Goal: Task Accomplishment & Management: Use online tool/utility

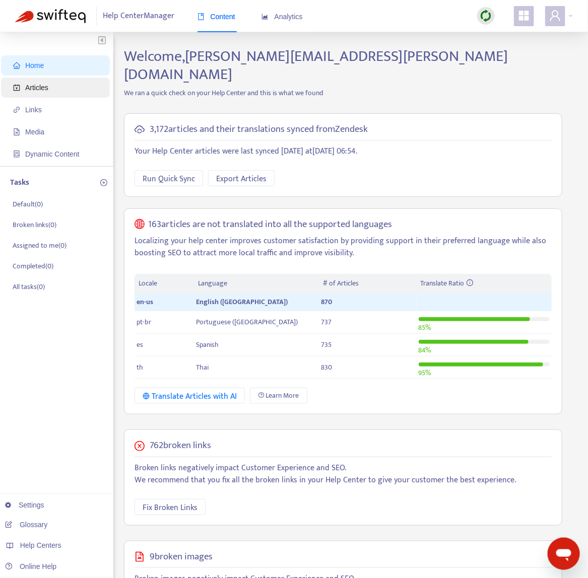
click at [70, 97] on span "Articles" at bounding box center [57, 88] width 89 height 20
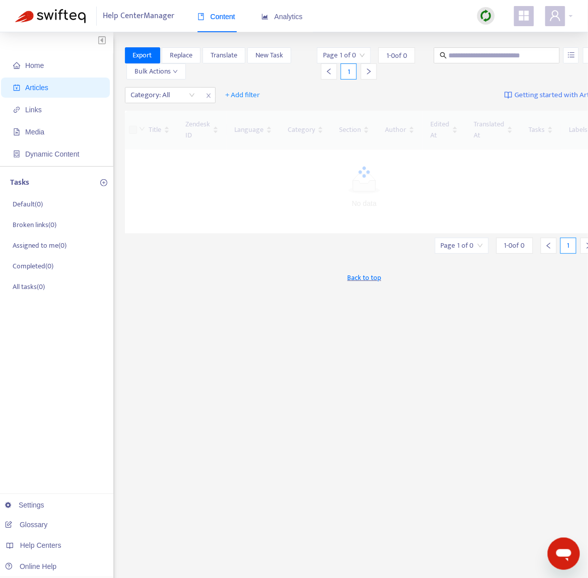
click at [484, 19] on img at bounding box center [485, 16] width 13 height 13
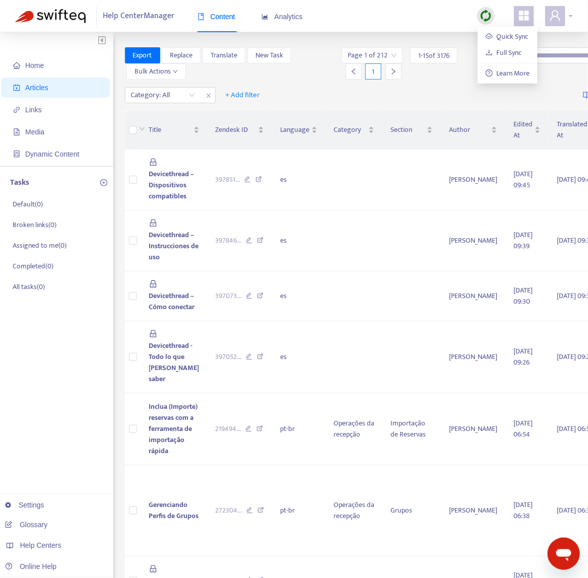
click at [560, 17] on icon "user" at bounding box center [555, 16] width 12 height 12
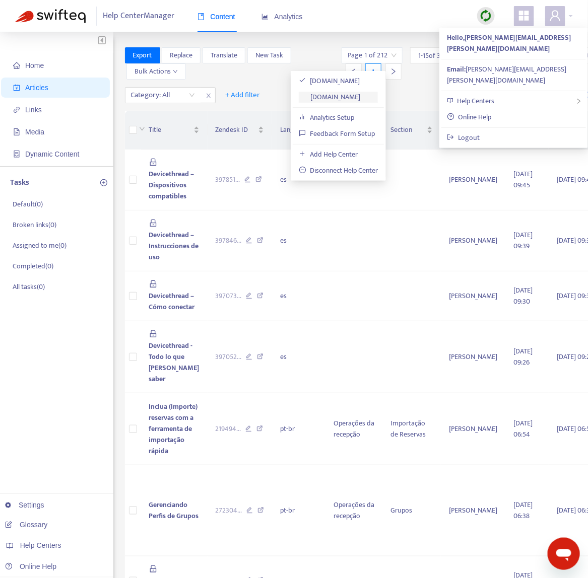
click at [360, 97] on link "[DOMAIN_NAME]" at bounding box center [329, 97] width 61 height 12
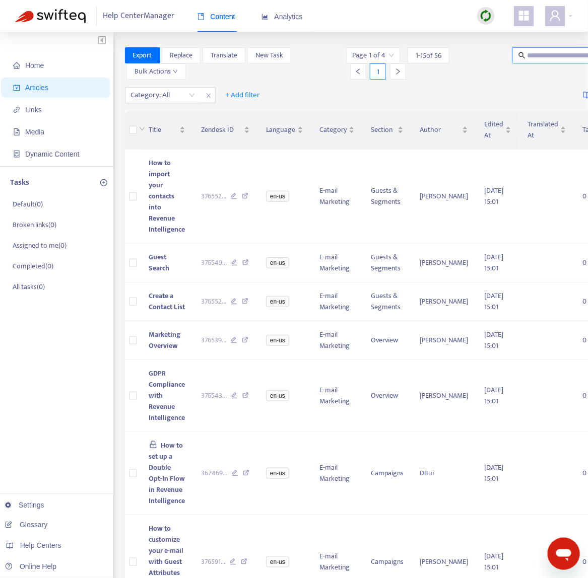
click at [535, 59] on input "text" at bounding box center [575, 55] width 97 height 11
type input "*****"
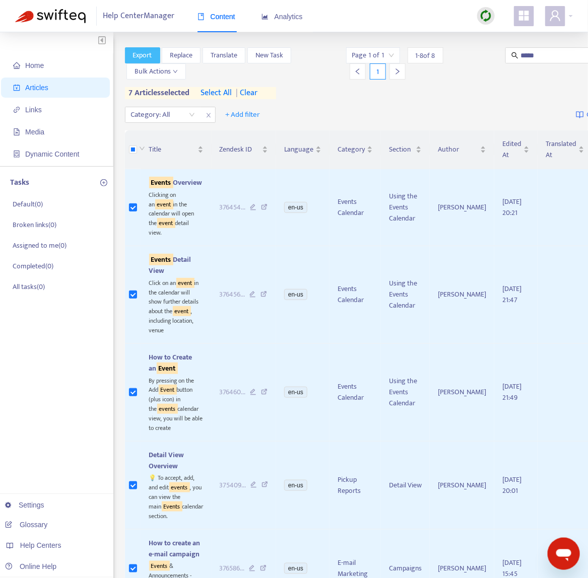
click at [136, 56] on span "Export" at bounding box center [142, 55] width 19 height 11
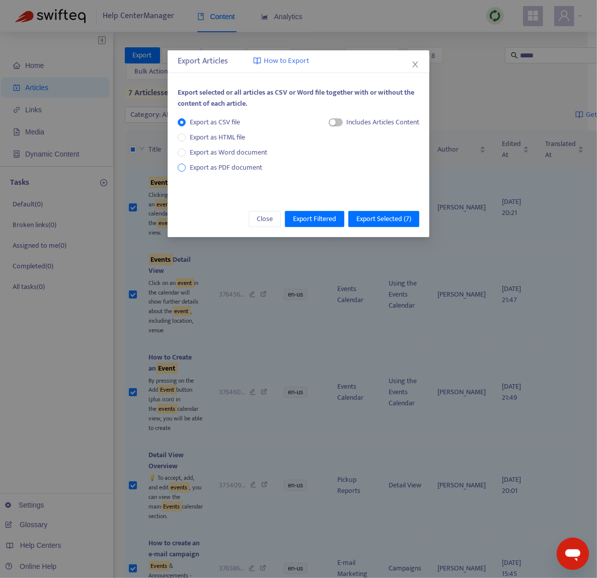
click at [243, 169] on span "Export as PDF document" at bounding box center [226, 168] width 73 height 12
click at [384, 224] on span "Export Selected ( 7 )" at bounding box center [383, 218] width 55 height 11
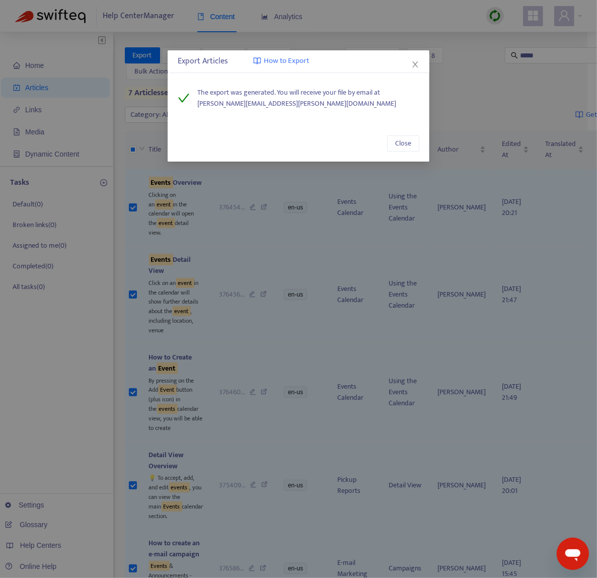
click at [413, 64] on icon "close" at bounding box center [415, 64] width 8 height 8
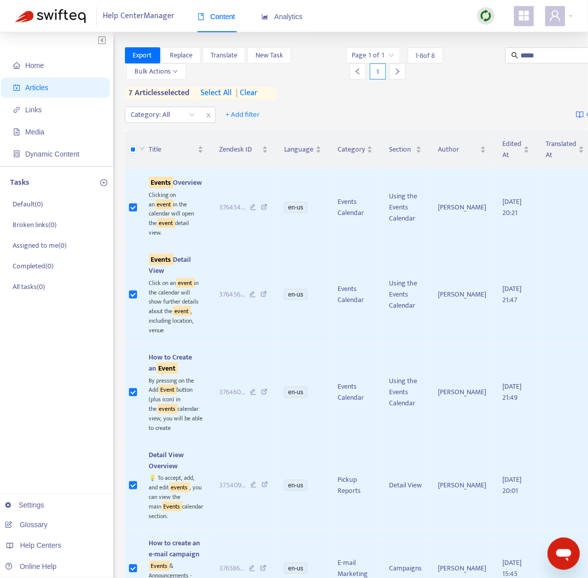
click at [333, 95] on div "Export Replace Translate New Task Bulk Actions Page 1 of 1 1 - 8 of 8 1 ***** 7…" at bounding box center [400, 73] width 551 height 52
click at [137, 149] on div at bounding box center [141, 149] width 8 height 11
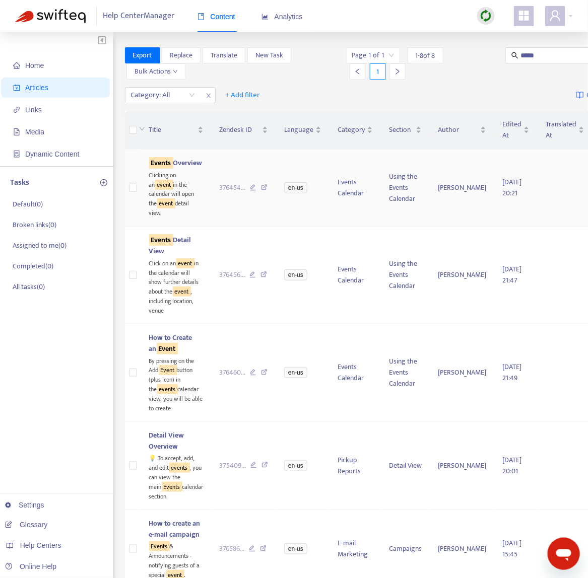
click at [261, 192] on icon at bounding box center [264, 188] width 7 height 9
click at [260, 280] on icon at bounding box center [263, 275] width 7 height 9
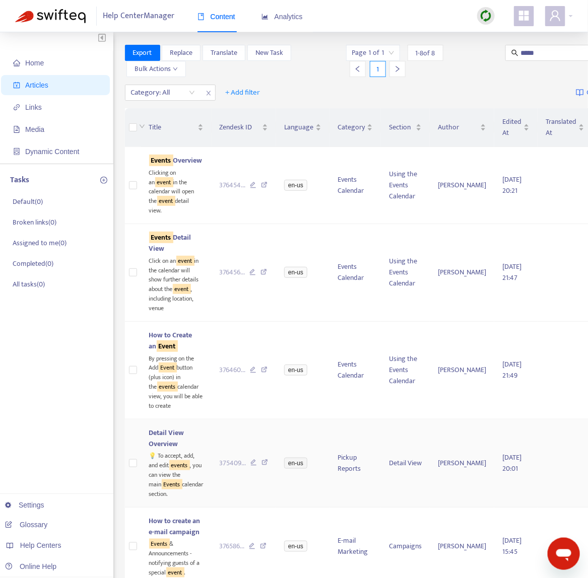
click at [261, 468] on icon at bounding box center [264, 463] width 7 height 9
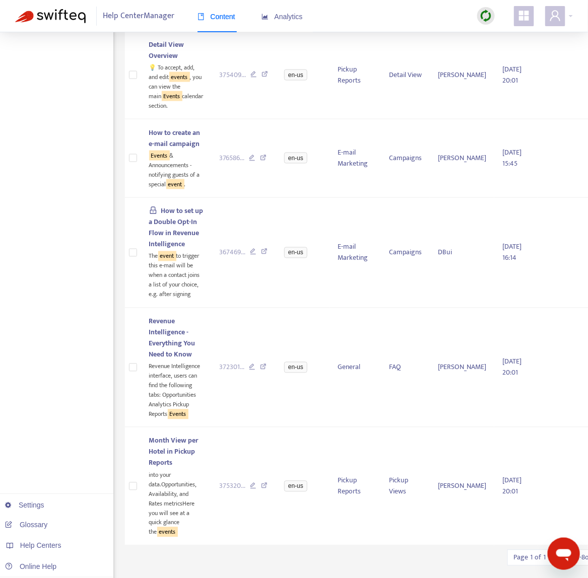
scroll to position [467, 0]
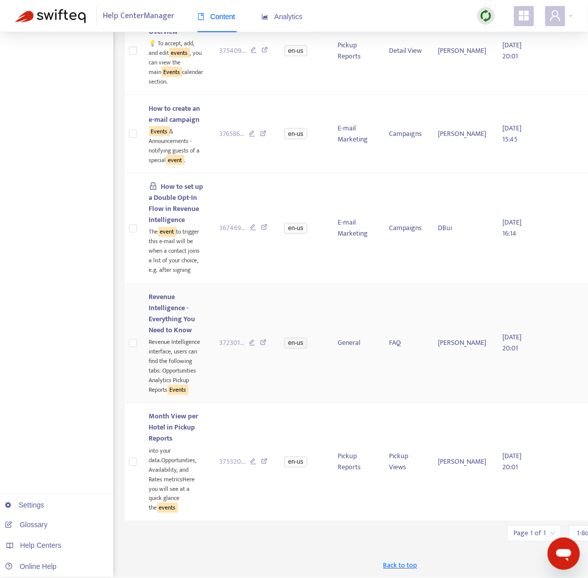
click at [260, 340] on icon at bounding box center [263, 344] width 7 height 9
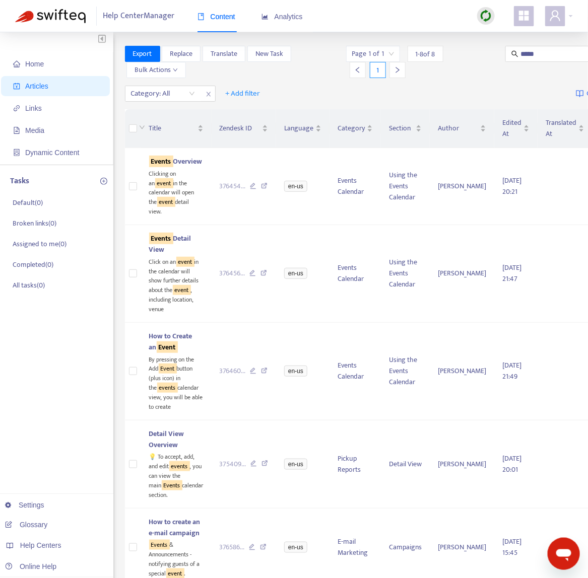
scroll to position [3, 0]
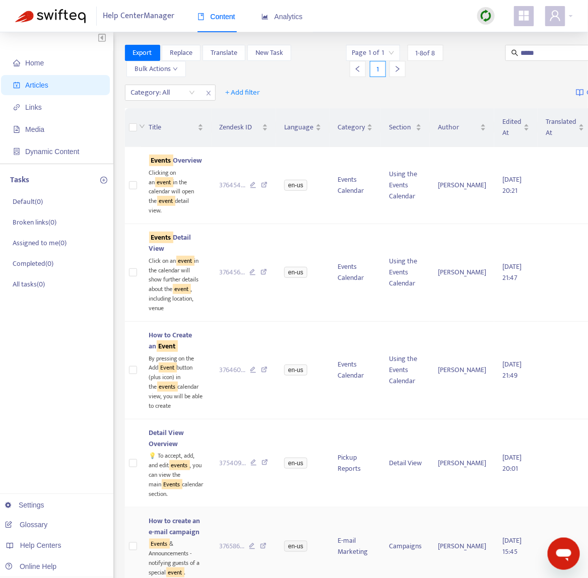
click at [260, 552] on icon at bounding box center [263, 547] width 7 height 9
click at [260, 278] on icon at bounding box center [263, 273] width 7 height 9
click at [261, 468] on icon at bounding box center [264, 463] width 7 height 9
click at [261, 376] on icon at bounding box center [264, 371] width 7 height 9
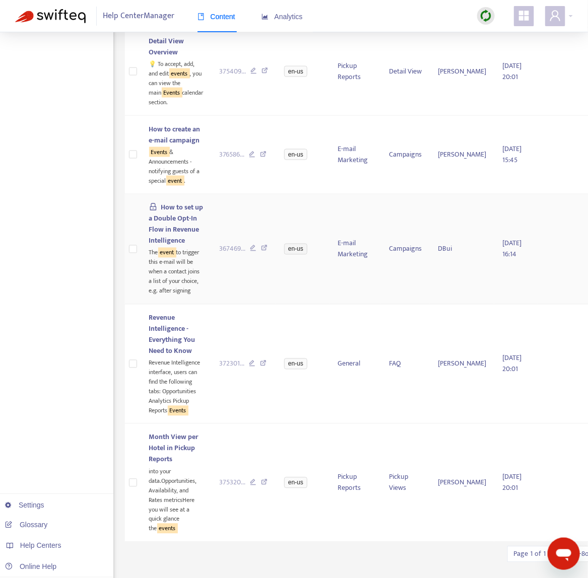
scroll to position [464, 0]
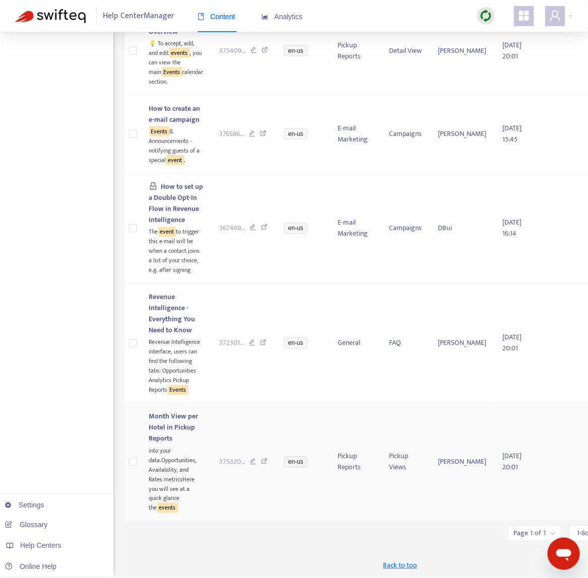
click at [261, 462] on icon at bounding box center [264, 463] width 7 height 9
